Goal: Task Accomplishment & Management: Manage account settings

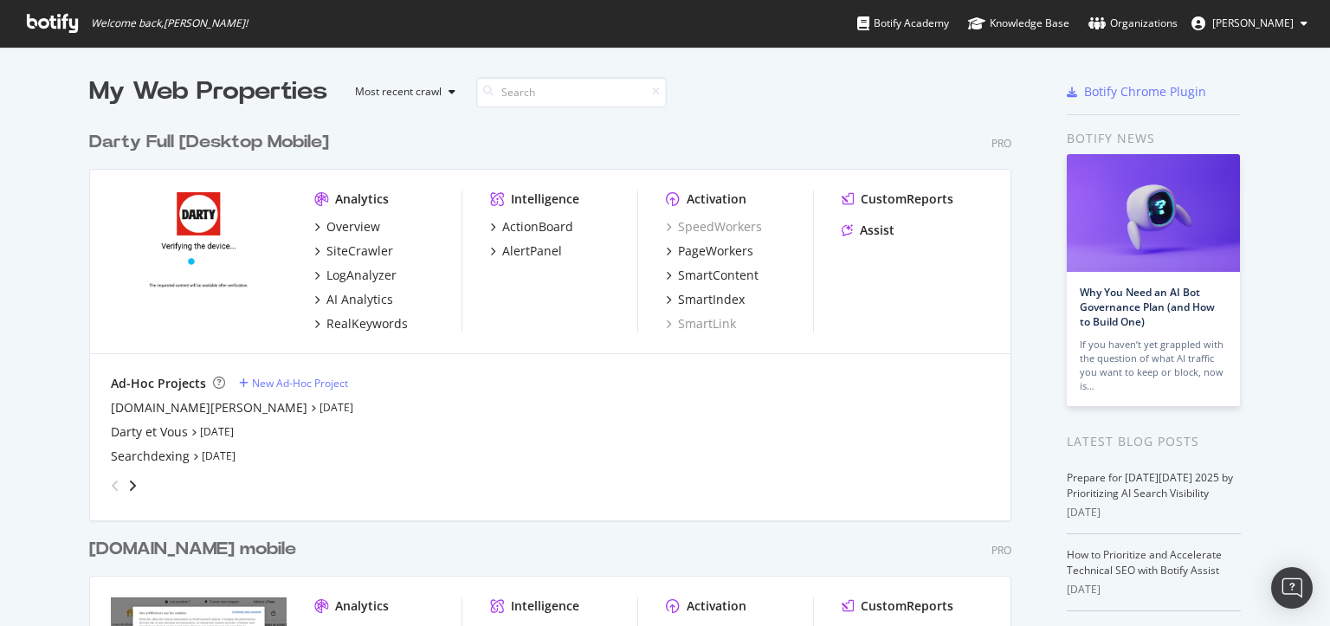
scroll to position [1509, 921]
click at [128, 482] on icon "angle-right" at bounding box center [132, 486] width 9 height 14
click at [128, 487] on icon "angle-right" at bounding box center [132, 486] width 9 height 14
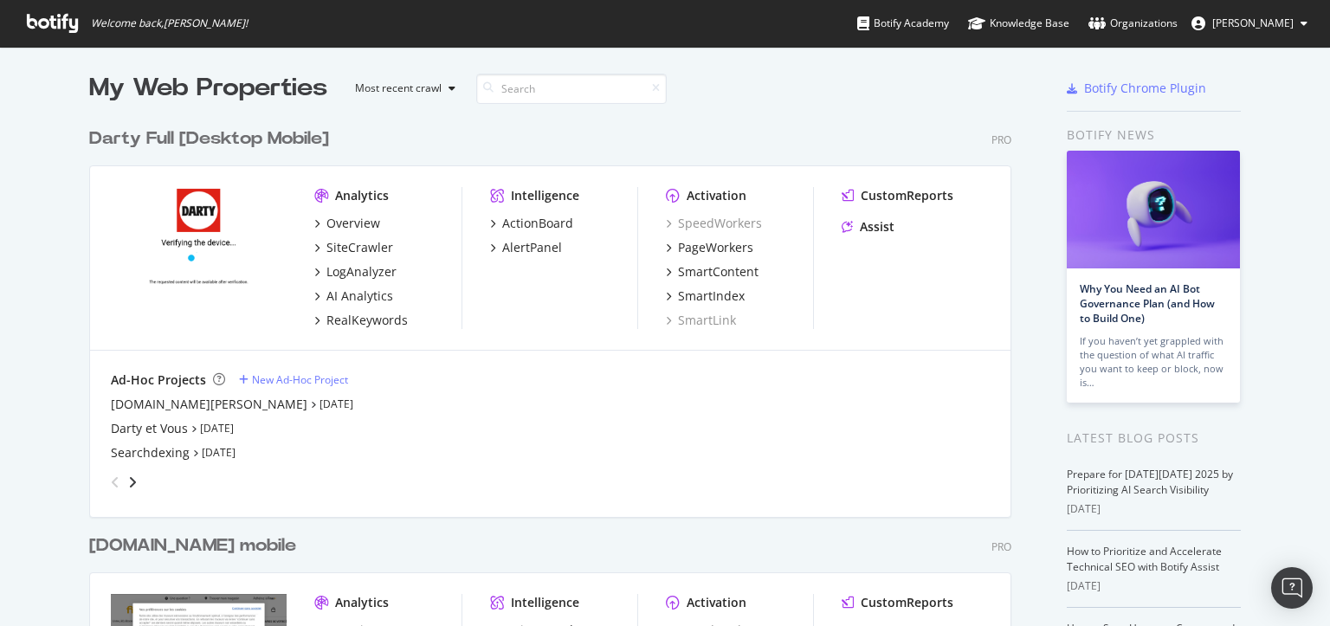
scroll to position [0, 0]
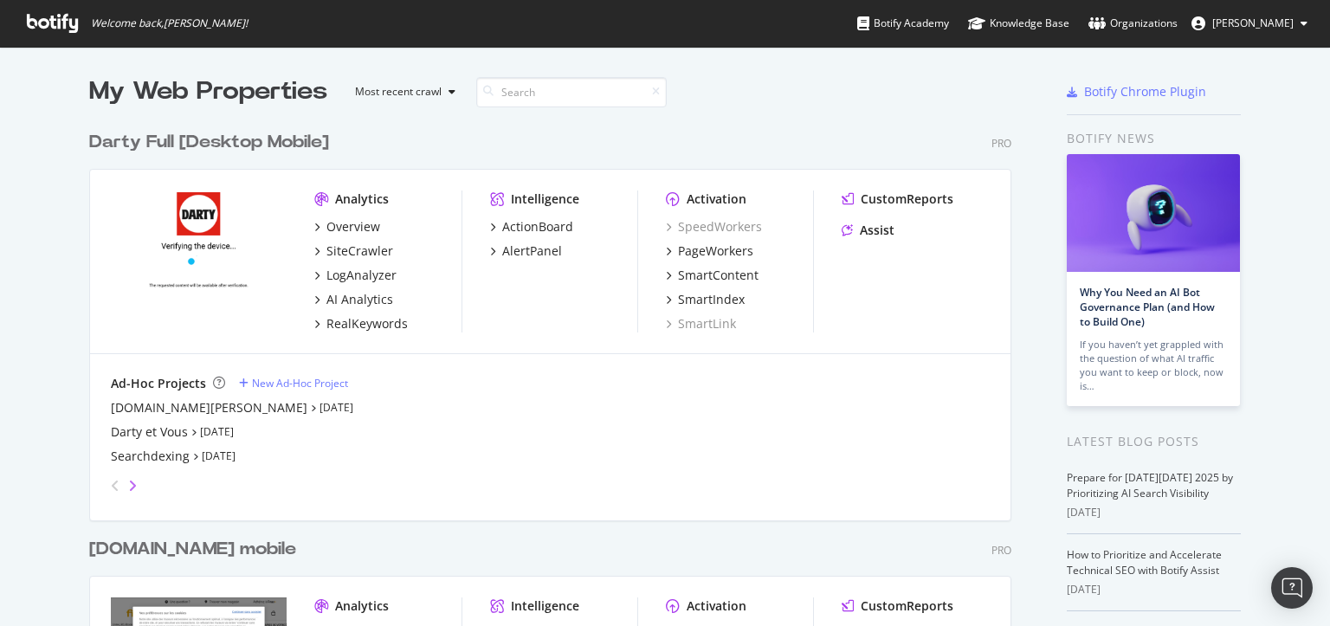
click at [128, 482] on icon "angle-right" at bounding box center [132, 486] width 9 height 14
click at [111, 488] on icon "angle-left" at bounding box center [115, 486] width 9 height 14
click at [160, 430] on div "Darty et Vous" at bounding box center [149, 431] width 77 height 17
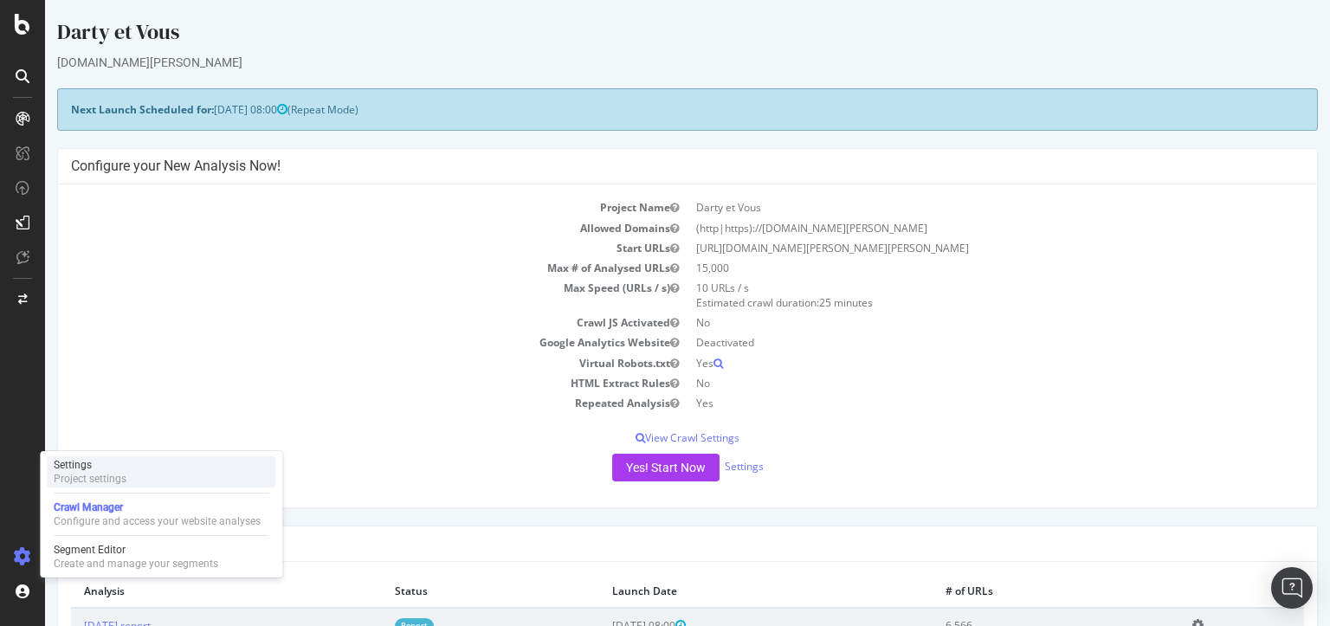
click at [91, 474] on div "Project settings" at bounding box center [90, 479] width 73 height 14
